Goal: Communication & Community: Answer question/provide support

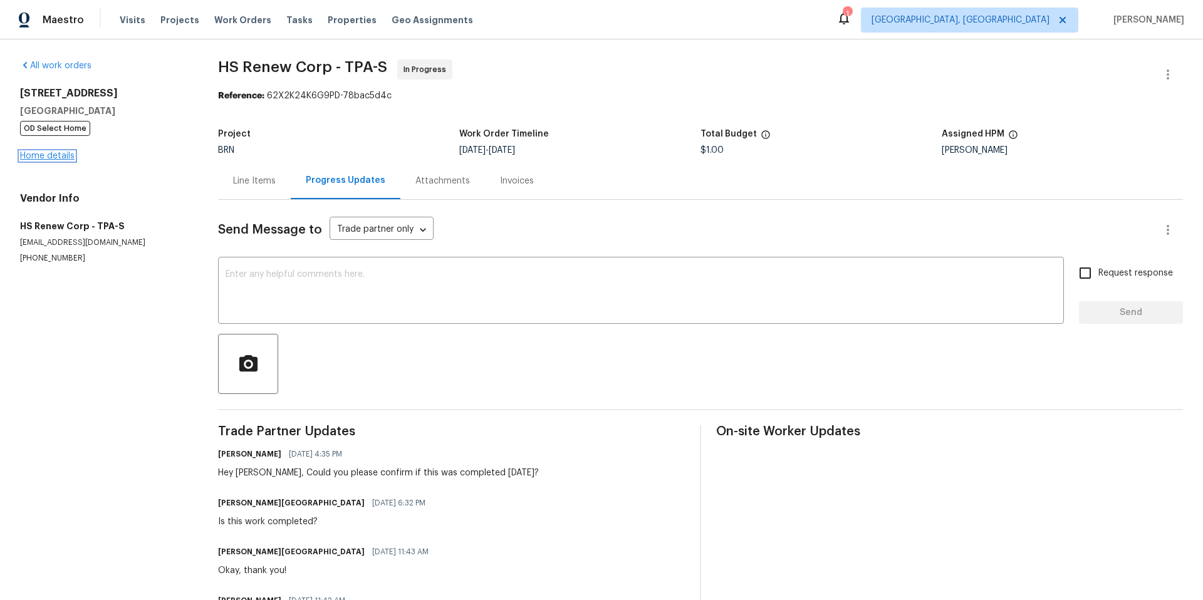
click at [66, 153] on link "Home details" at bounding box center [47, 156] width 55 height 9
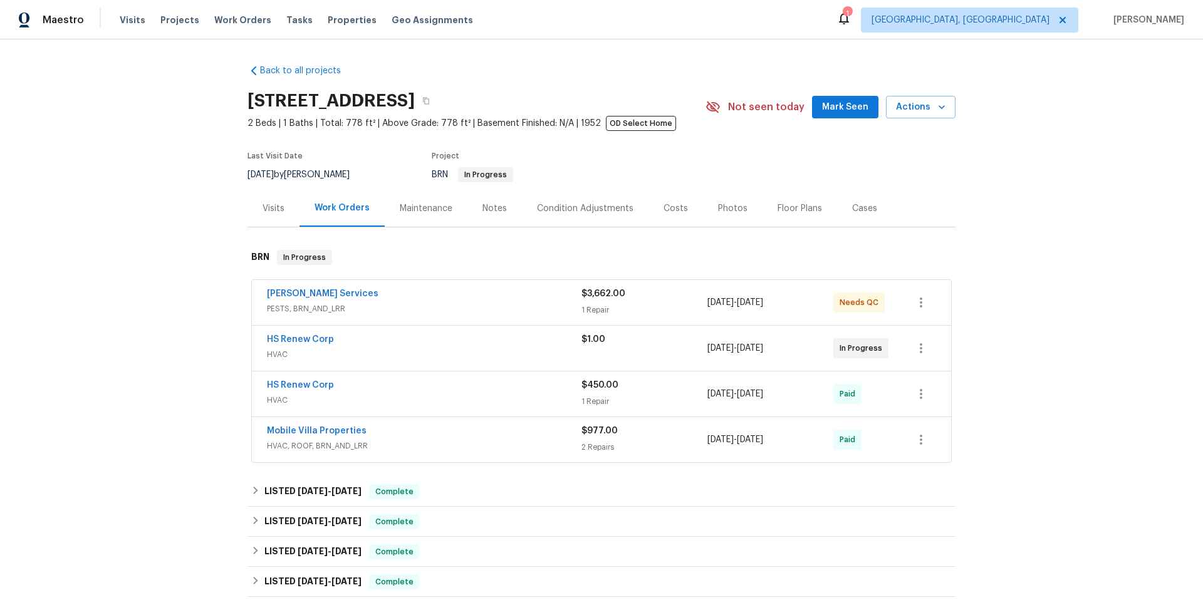
click at [348, 295] on div "[PERSON_NAME] Services" at bounding box center [424, 295] width 315 height 15
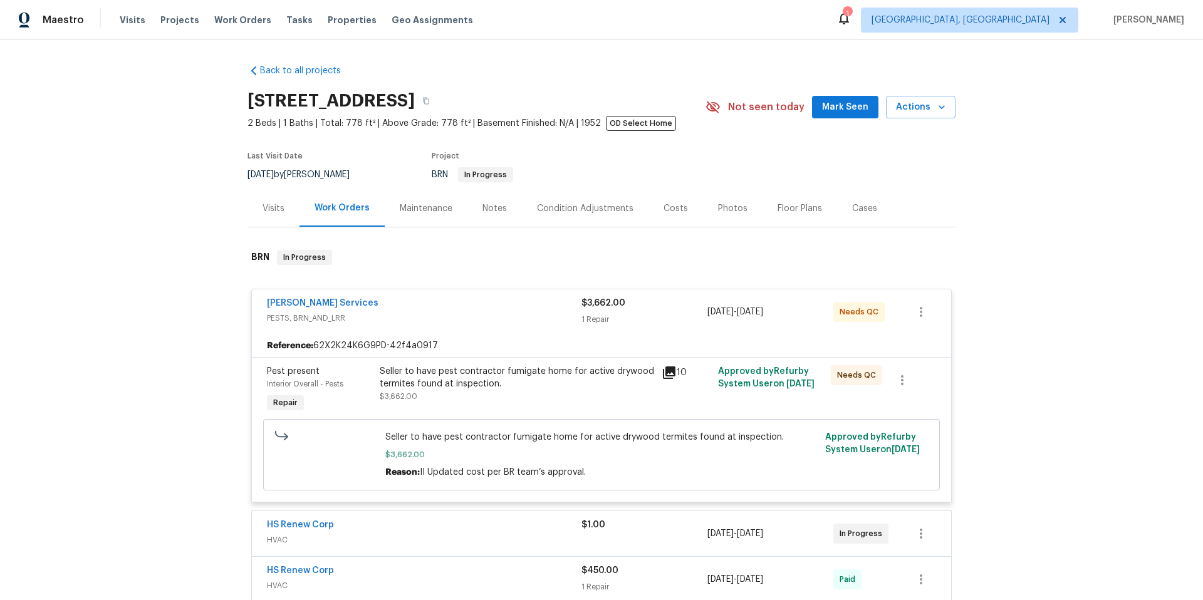
click at [307, 297] on span "[PERSON_NAME] Services" at bounding box center [323, 303] width 112 height 13
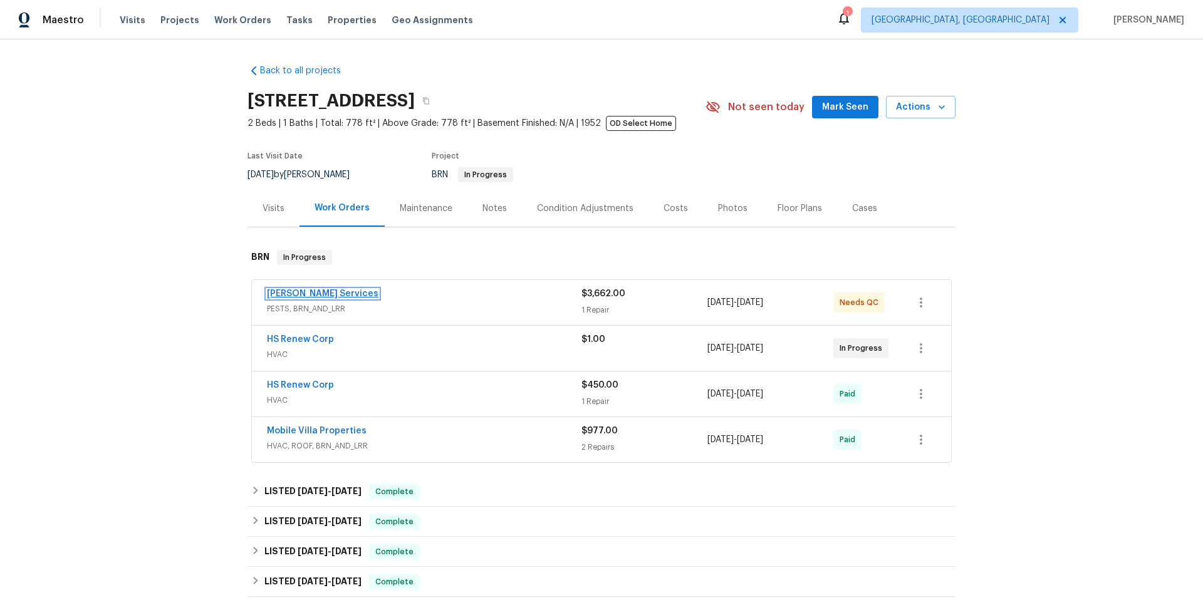
click at [309, 296] on link "[PERSON_NAME] Services" at bounding box center [323, 294] width 112 height 9
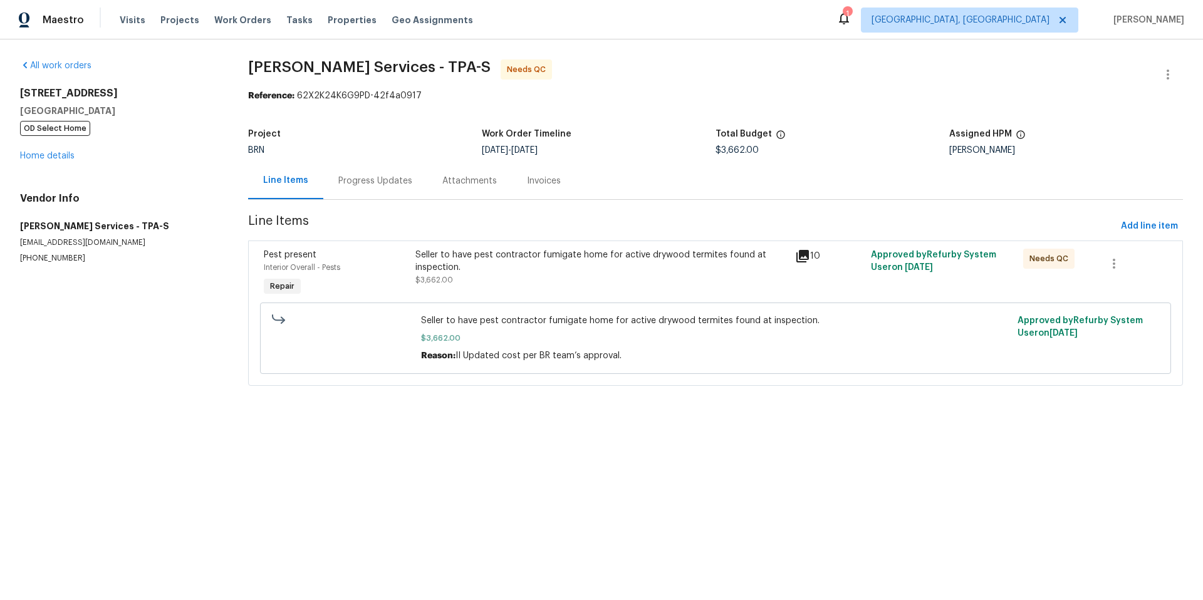
click at [373, 171] on div "Progress Updates" at bounding box center [375, 180] width 104 height 37
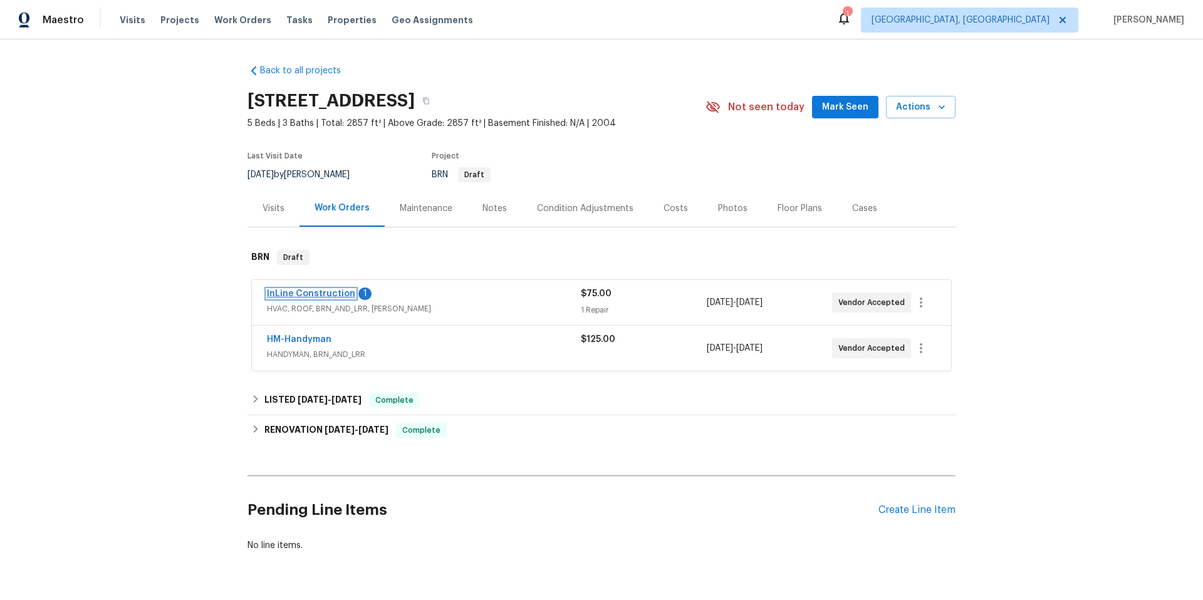
click at [301, 291] on link "InLine Construction" at bounding box center [311, 294] width 88 height 9
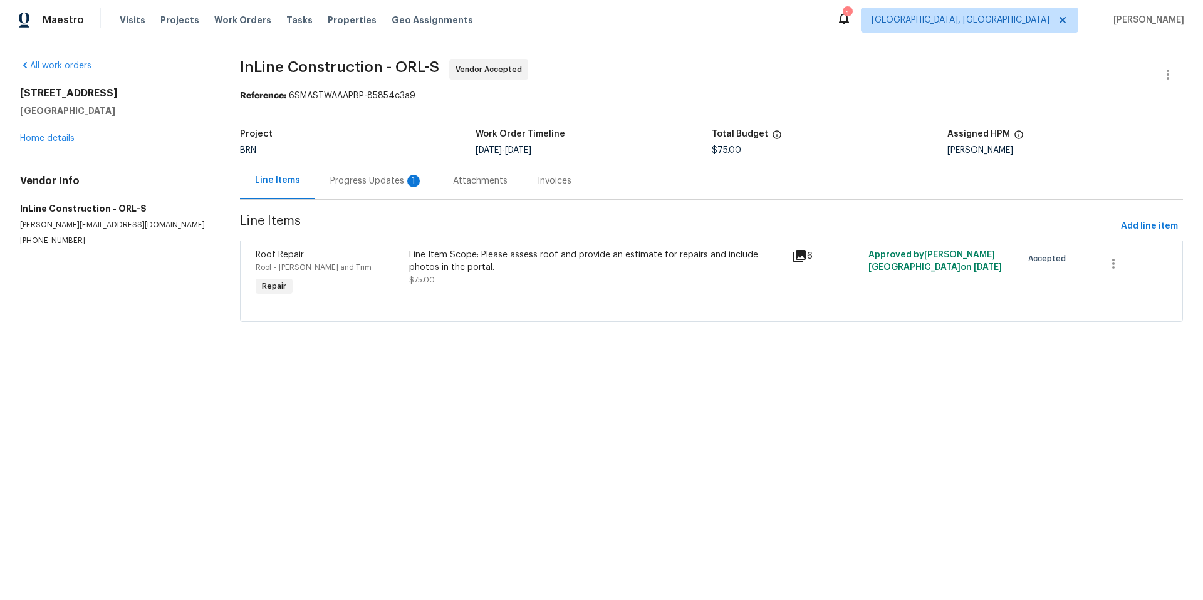
click at [381, 179] on div "Progress Updates 1" at bounding box center [376, 181] width 93 height 13
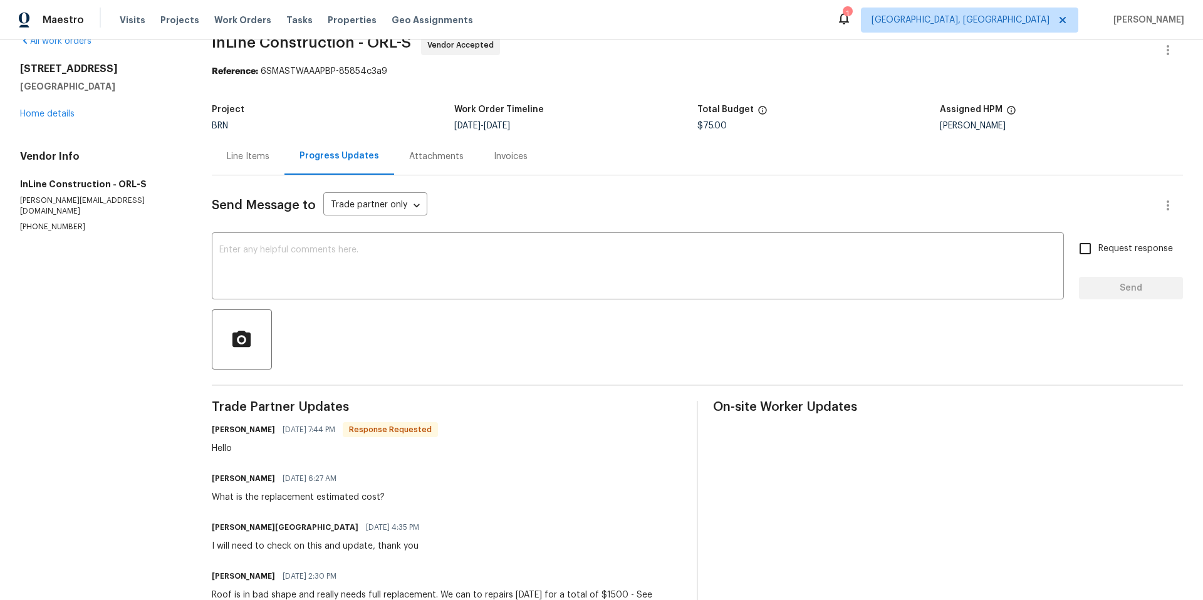
scroll to position [120, 0]
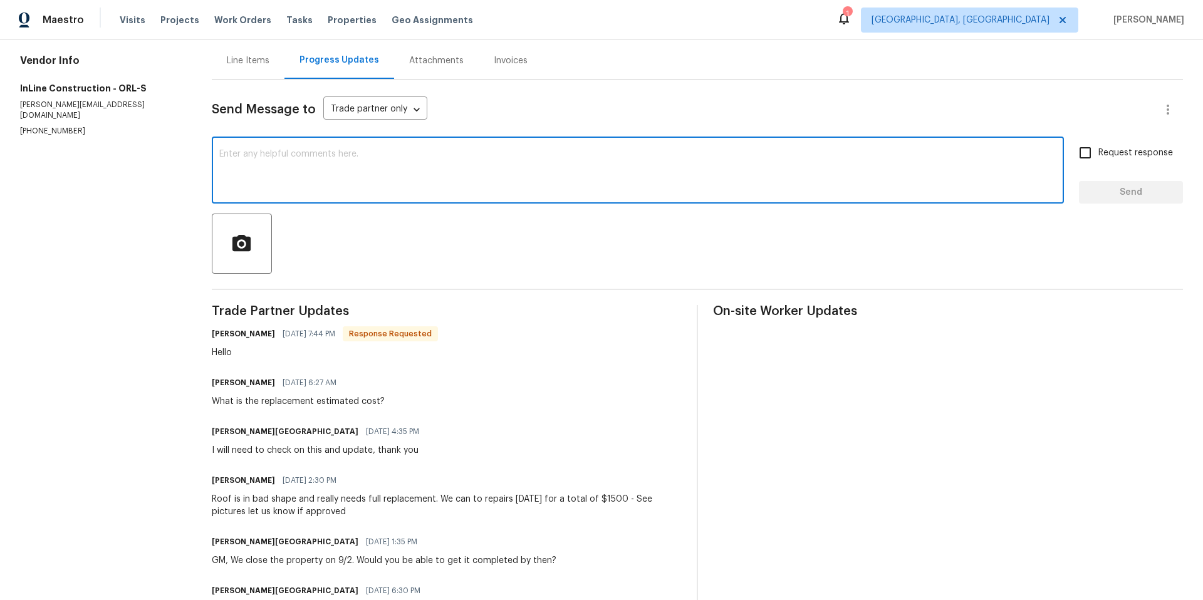
click at [367, 166] on textarea at bounding box center [637, 172] width 837 height 44
type textarea "Hi - we are needing the replacement estimate rather than repairs"
click at [1084, 157] on input "Request response" at bounding box center [1085, 153] width 26 height 26
checkbox input "true"
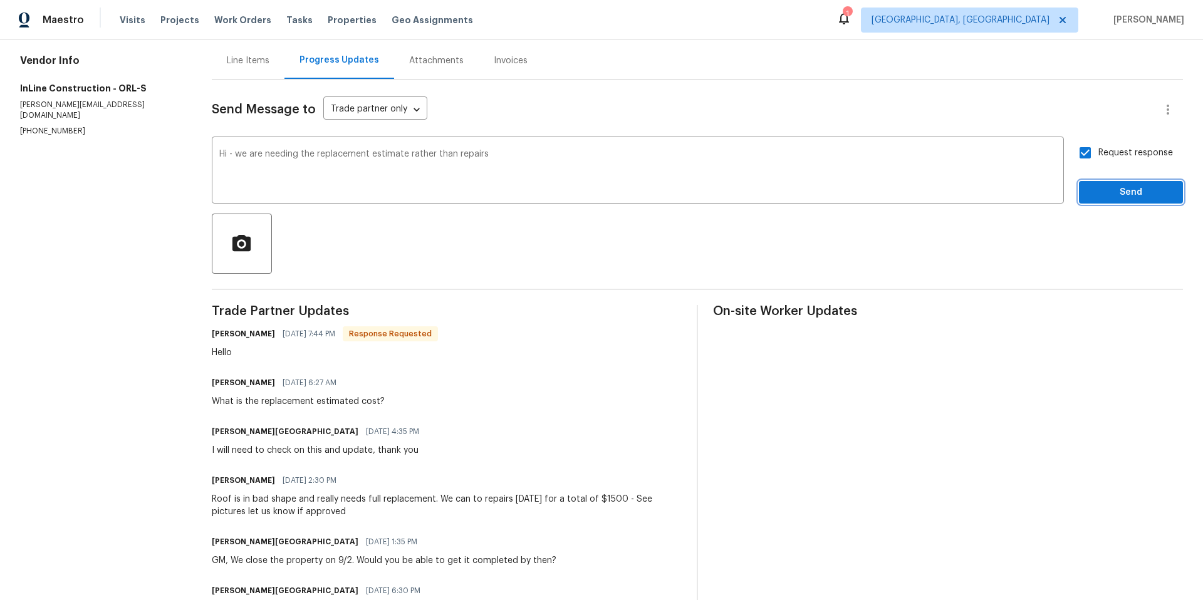
click at [1099, 193] on span "Send" at bounding box center [1131, 193] width 84 height 16
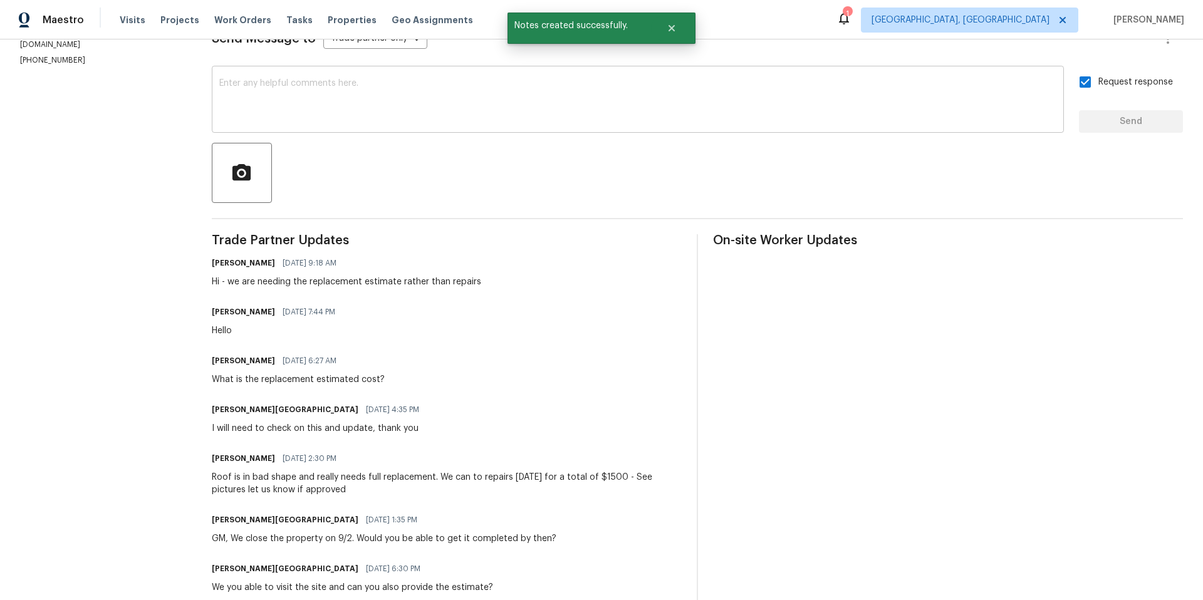
scroll to position [0, 0]
